Goal: Task Accomplishment & Management: Use online tool/utility

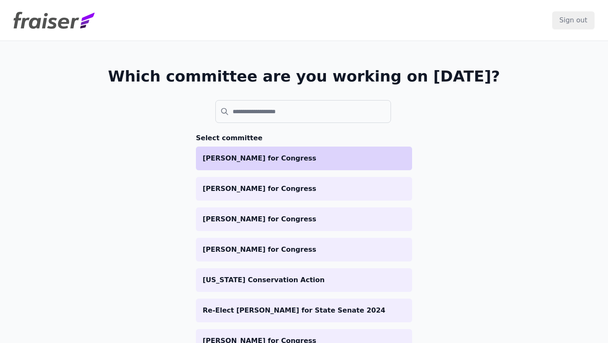
click at [245, 158] on p "[PERSON_NAME] for Congress" at bounding box center [304, 158] width 203 height 10
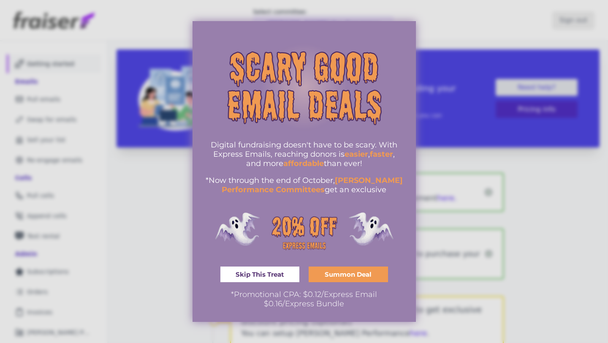
click at [452, 95] on div at bounding box center [304, 171] width 608 height 343
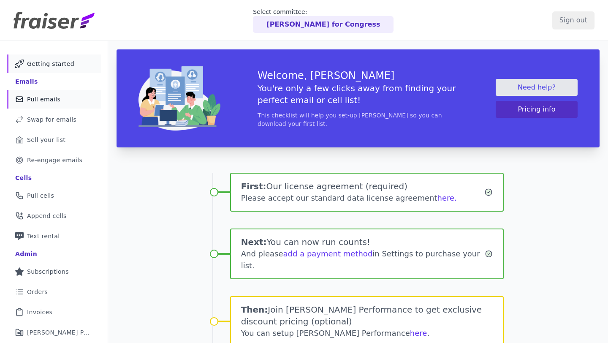
click at [55, 98] on span "Pull emails" at bounding box center [43, 99] width 33 height 8
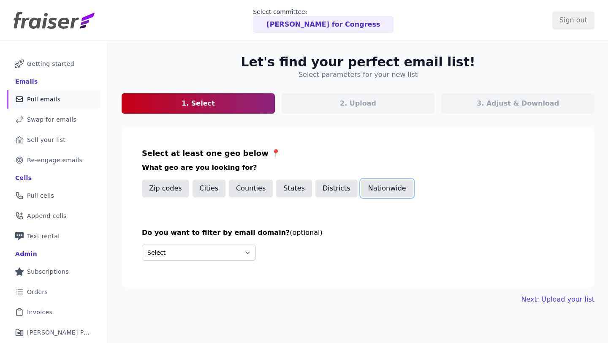
click at [382, 191] on button "Nationwide" at bounding box center [387, 189] width 52 height 18
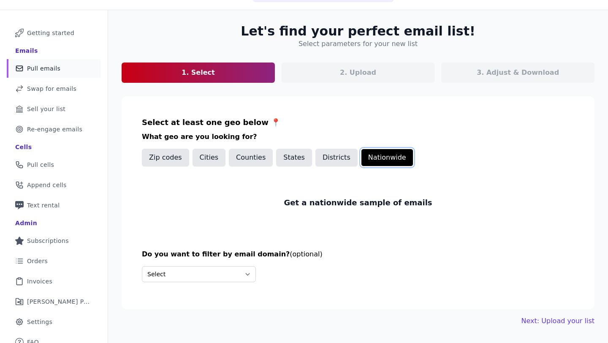
scroll to position [35, 0]
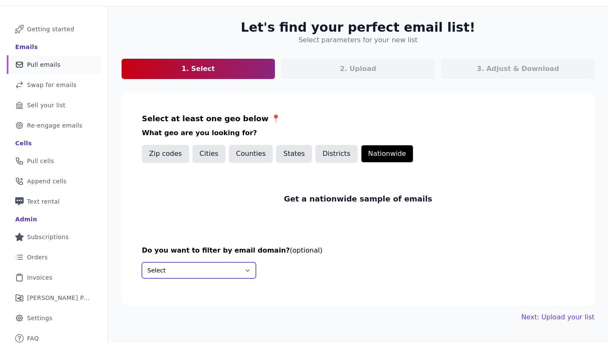
click at [242, 273] on select "Select Include only these domains Include none of these domains" at bounding box center [199, 270] width 114 height 16
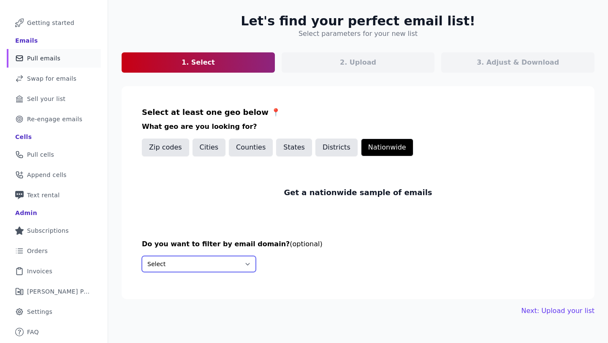
click at [229, 257] on select "Select Include only these domains Include none of these domains" at bounding box center [199, 264] width 114 height 16
click at [236, 259] on select "Select Include only these domains Include none of these domains" at bounding box center [199, 264] width 114 height 16
select select "Exclude"
click at [142, 256] on select "Select Include only these domains Include none of these domains" at bounding box center [199, 264] width 114 height 16
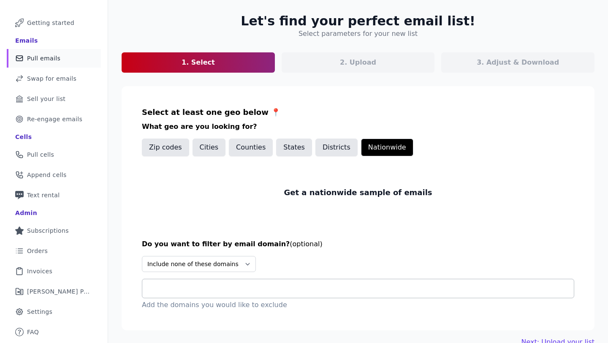
click at [236, 293] on input "text" at bounding box center [361, 289] width 425 height 10
click at [462, 125] on h3 "What geo are you looking for?" at bounding box center [358, 127] width 433 height 10
click at [253, 282] on div at bounding box center [361, 288] width 425 height 19
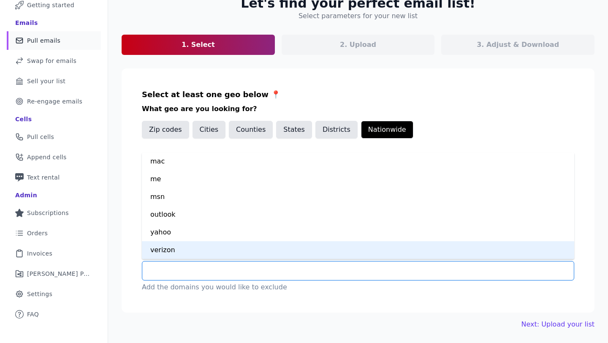
scroll to position [0, 0]
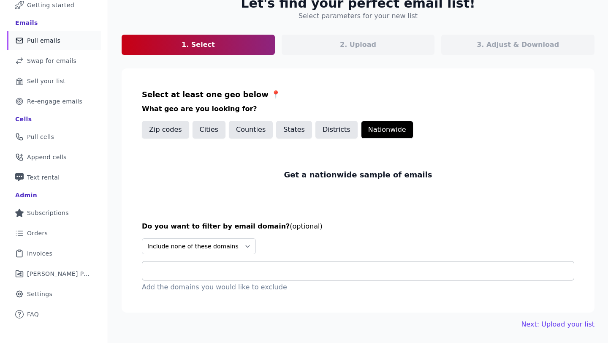
click at [404, 249] on div "Select Include only these domains Include none of these domains Add the domains…" at bounding box center [358, 265] width 433 height 54
click at [547, 326] on link "Next: Upload your list" at bounding box center [558, 324] width 73 height 10
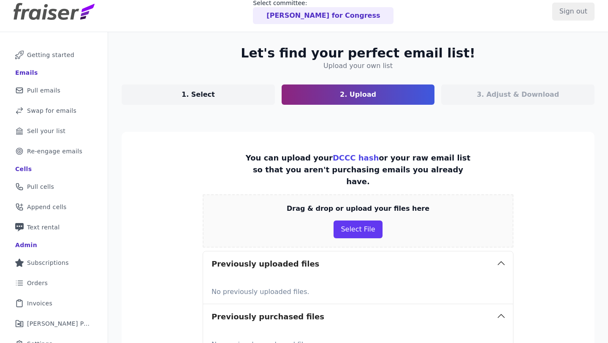
scroll to position [9, 0]
click at [384, 168] on p "You can upload your DCCC hash or your raw email list so that you aren't purchas…" at bounding box center [358, 169] width 233 height 35
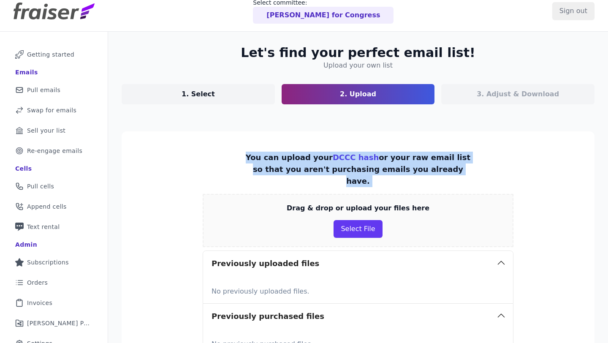
click at [384, 168] on p "You can upload your DCCC hash or your raw email list so that you aren't purchas…" at bounding box center [358, 169] width 233 height 35
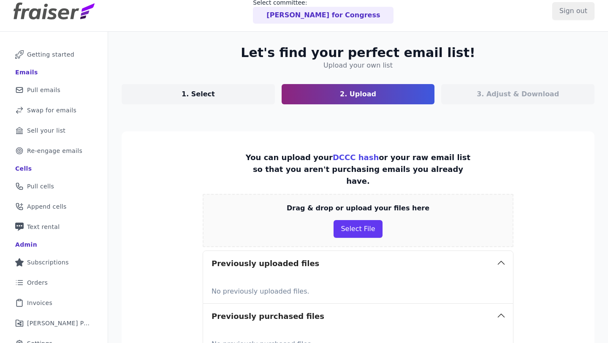
click at [384, 168] on p "You can upload your DCCC hash or your raw email list so that you aren't purchas…" at bounding box center [358, 169] width 233 height 35
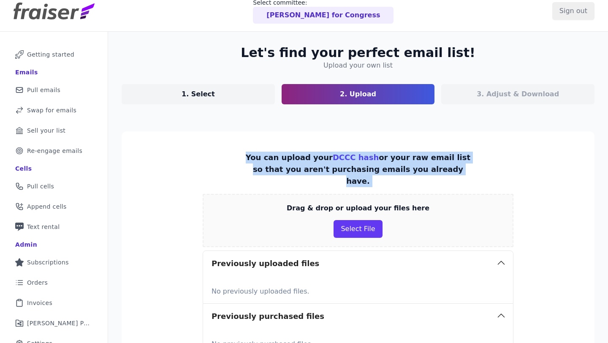
click at [384, 168] on p "You can upload your DCCC hash or your raw email list so that you aren't purchas…" at bounding box center [358, 169] width 233 height 35
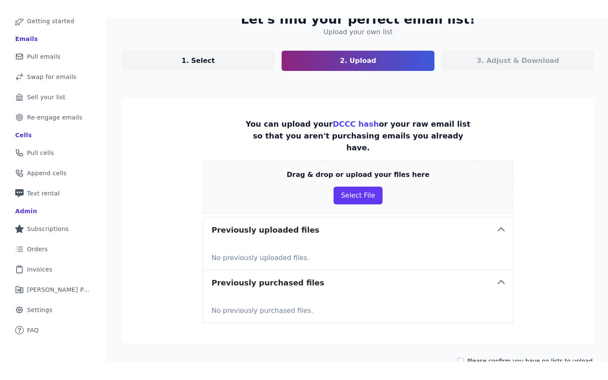
scroll to position [109, 0]
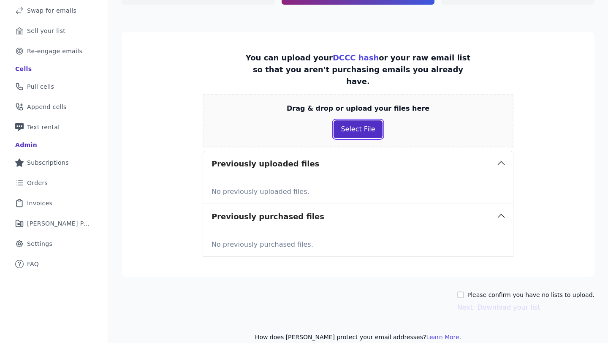
click at [358, 120] on button "Select File" at bounding box center [358, 129] width 49 height 18
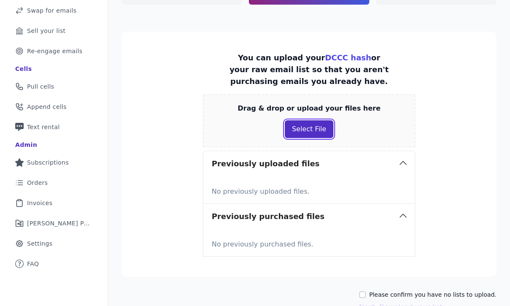
click at [319, 133] on button "Select File" at bounding box center [309, 129] width 49 height 18
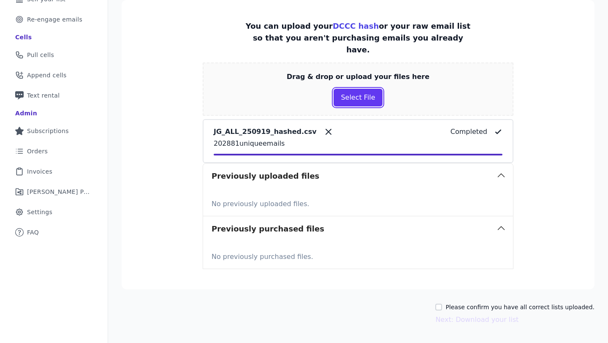
scroll to position [153, 0]
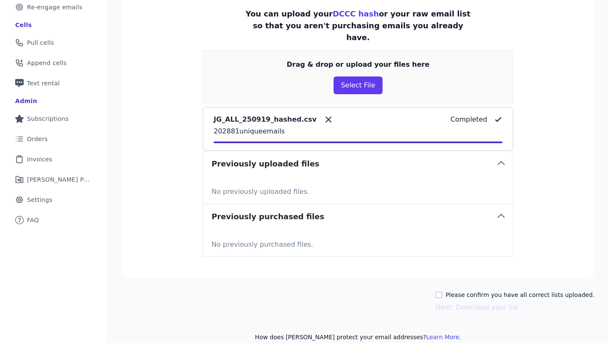
click at [548, 182] on section "You can upload your DCCC hash or your raw email list so that you aren't purchas…" at bounding box center [358, 132] width 473 height 289
click at [442, 292] on input "Please confirm you have all correct lists uploaded." at bounding box center [439, 295] width 7 height 7
checkbox input "true"
click at [463, 303] on button "Next: Download your list" at bounding box center [477, 308] width 83 height 10
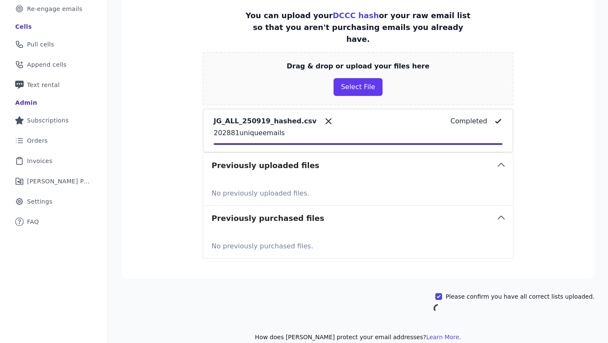
scroll to position [41, 0]
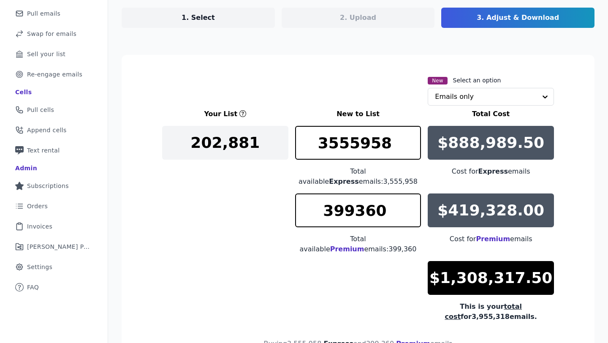
scroll to position [87, 0]
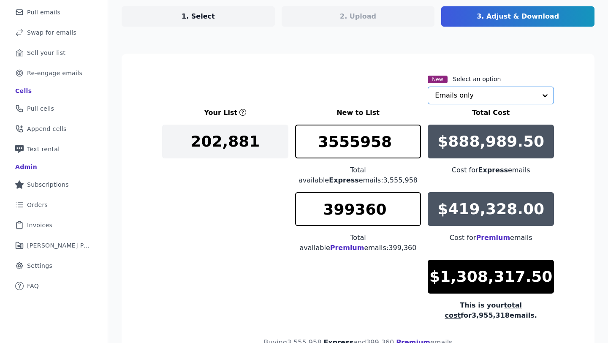
click at [456, 93] on input "text" at bounding box center [486, 95] width 102 height 17
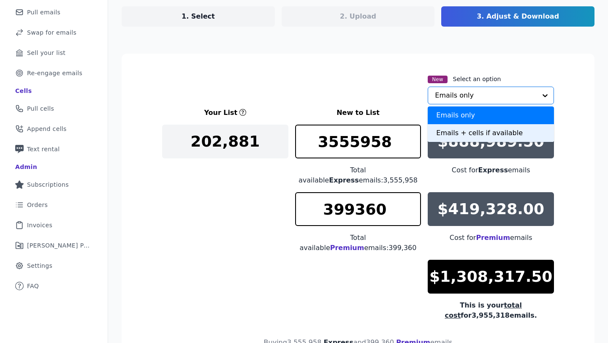
click at [463, 129] on div "Emails + cells if available" at bounding box center [491, 133] width 126 height 18
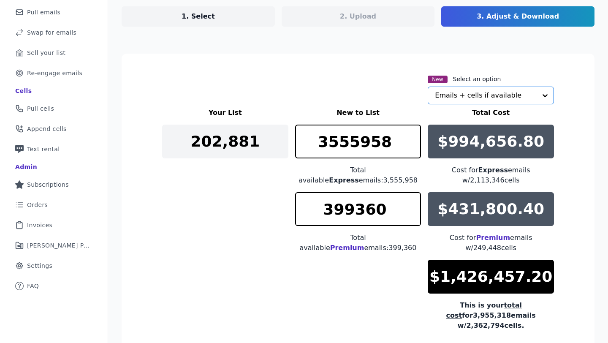
scroll to position [111, 0]
